Goal: Task Accomplishment & Management: Use online tool/utility

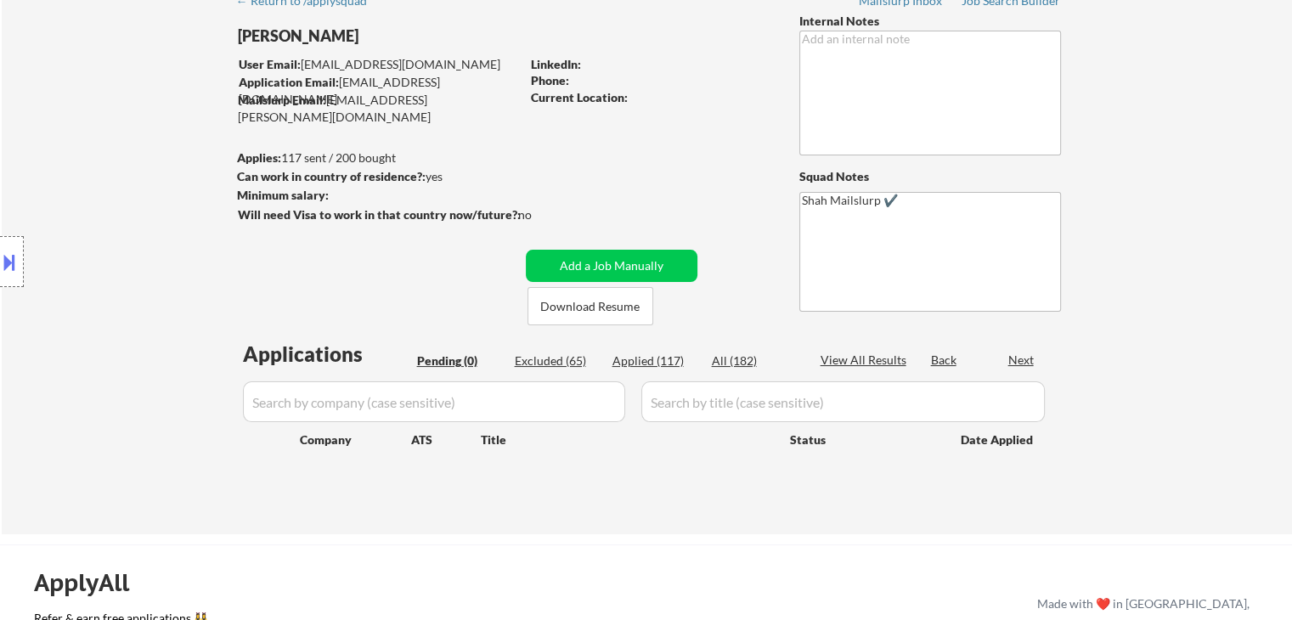
scroll to position [85, 0]
click at [1194, 296] on div "← Return to /applysquad Mailslurp Inbox Job Search Builder [PERSON_NAME] User E…" at bounding box center [647, 258] width 1290 height 551
click at [1194, 293] on div "← Return to /applysquad Mailslurp Inbox Job Search Builder [PERSON_NAME] User E…" at bounding box center [647, 258] width 1290 height 551
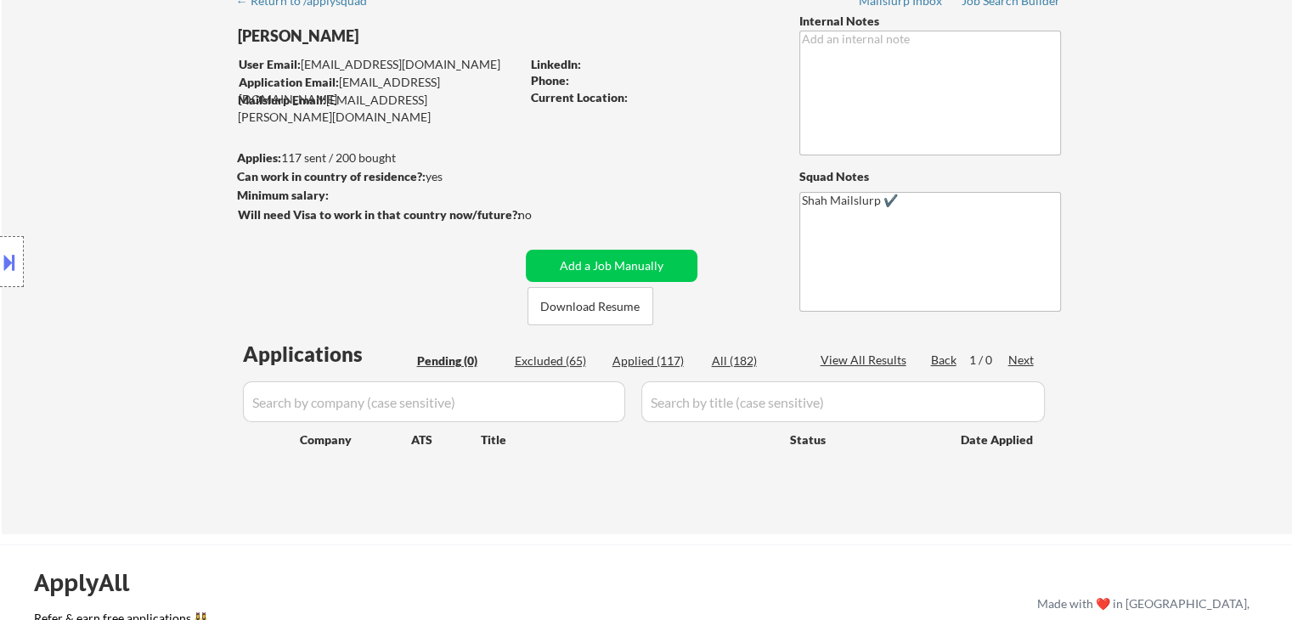
click at [1154, 312] on div "← Return to /applysquad Mailslurp Inbox Job Search Builder [PERSON_NAME] User E…" at bounding box center [647, 258] width 1290 height 551
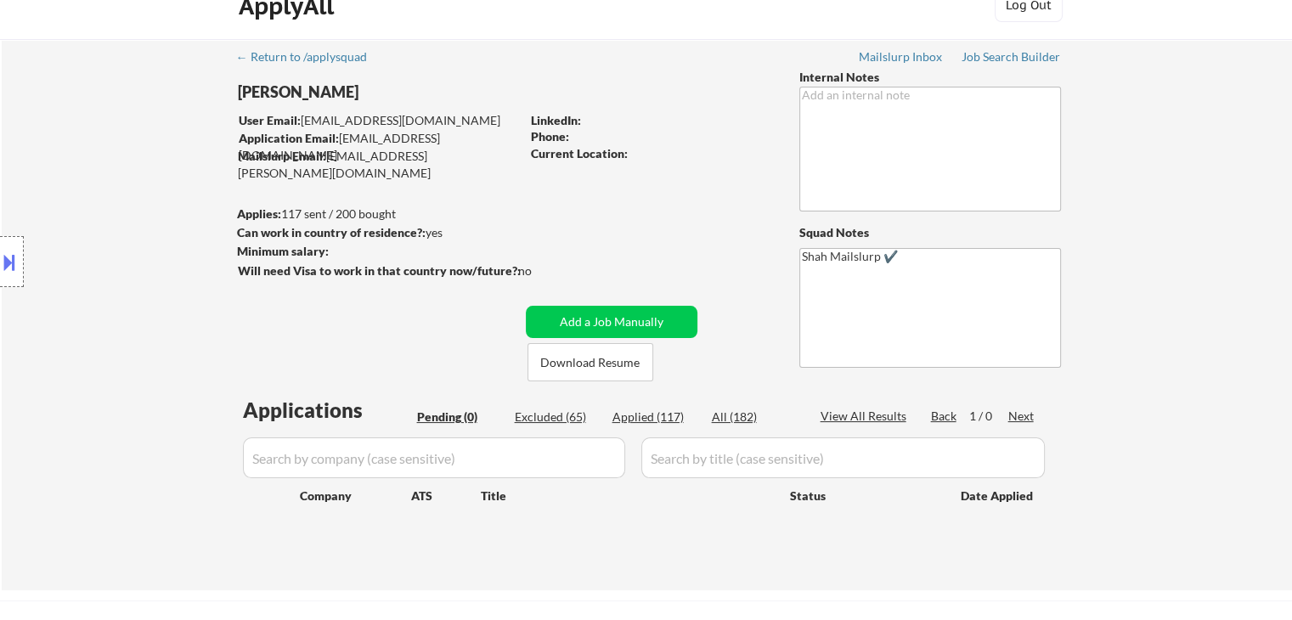
scroll to position [0, 0]
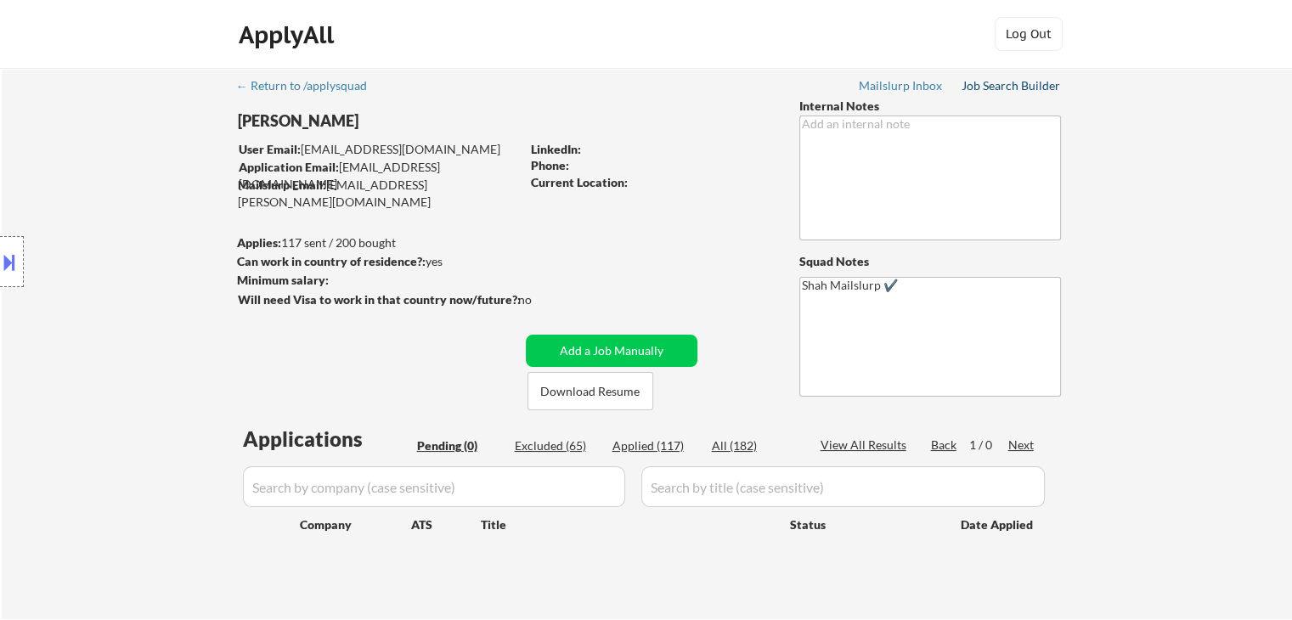
click at [1008, 86] on div "Job Search Builder" at bounding box center [1010, 86] width 99 height 12
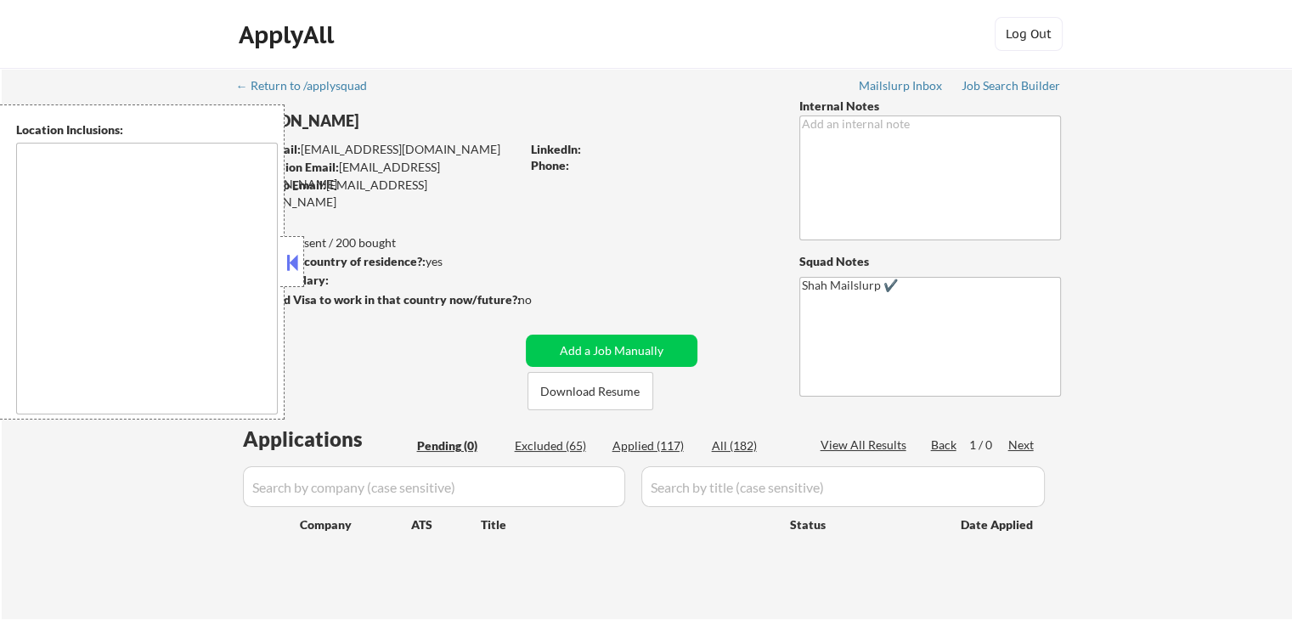
type textarea "[GEOGRAPHIC_DATA], [GEOGRAPHIC_DATA] [GEOGRAPHIC_DATA], [GEOGRAPHIC_DATA] [GEOG…"
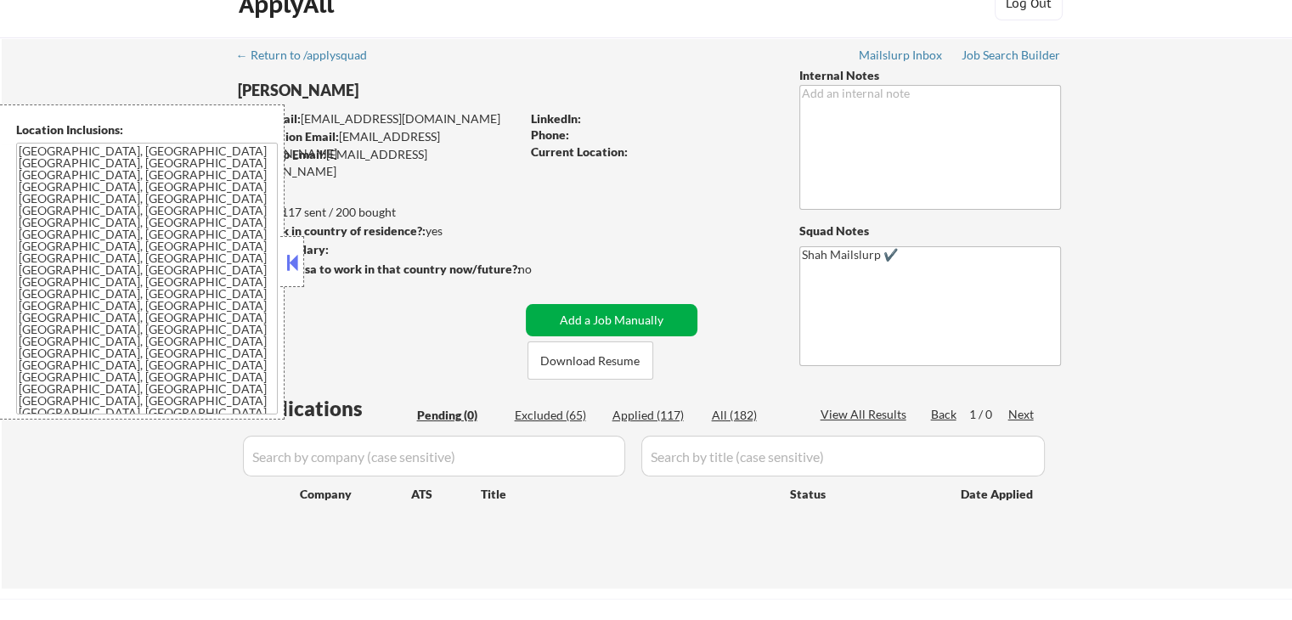
scroll to position [85, 0]
